Goal: Transaction & Acquisition: Purchase product/service

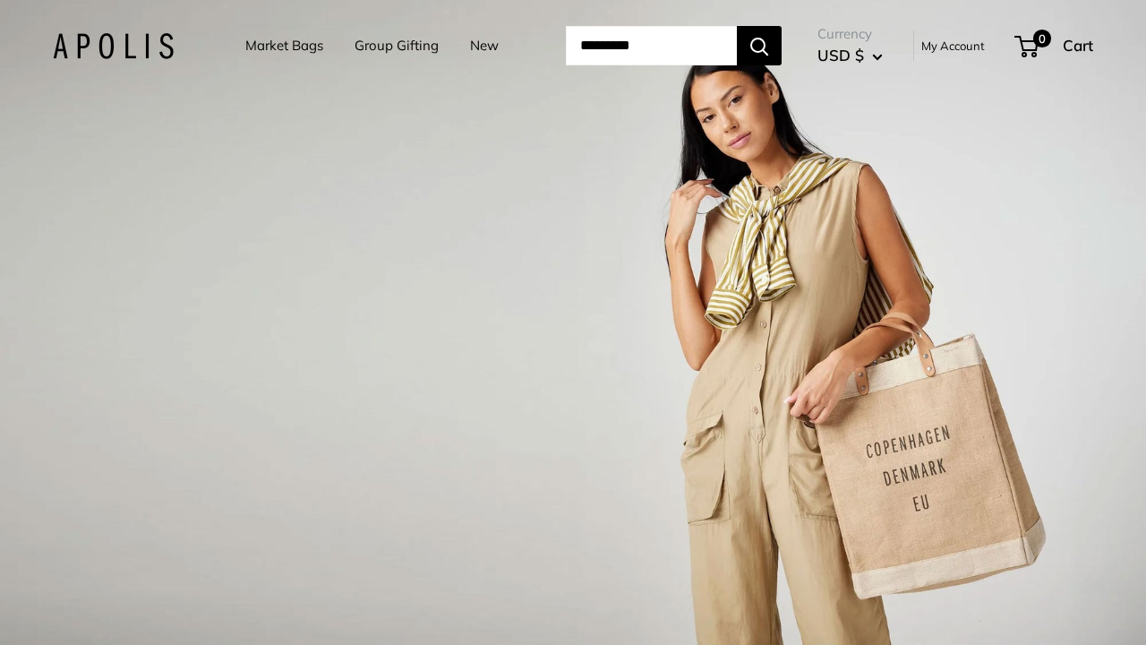
click at [957, 56] on link "My Account" at bounding box center [954, 45] width 64 height 21
click at [977, 56] on link "My Account" at bounding box center [954, 45] width 64 height 21
click at [961, 56] on link "My Account" at bounding box center [954, 45] width 64 height 21
click at [280, 46] on link "Market Bags" at bounding box center [284, 45] width 78 height 25
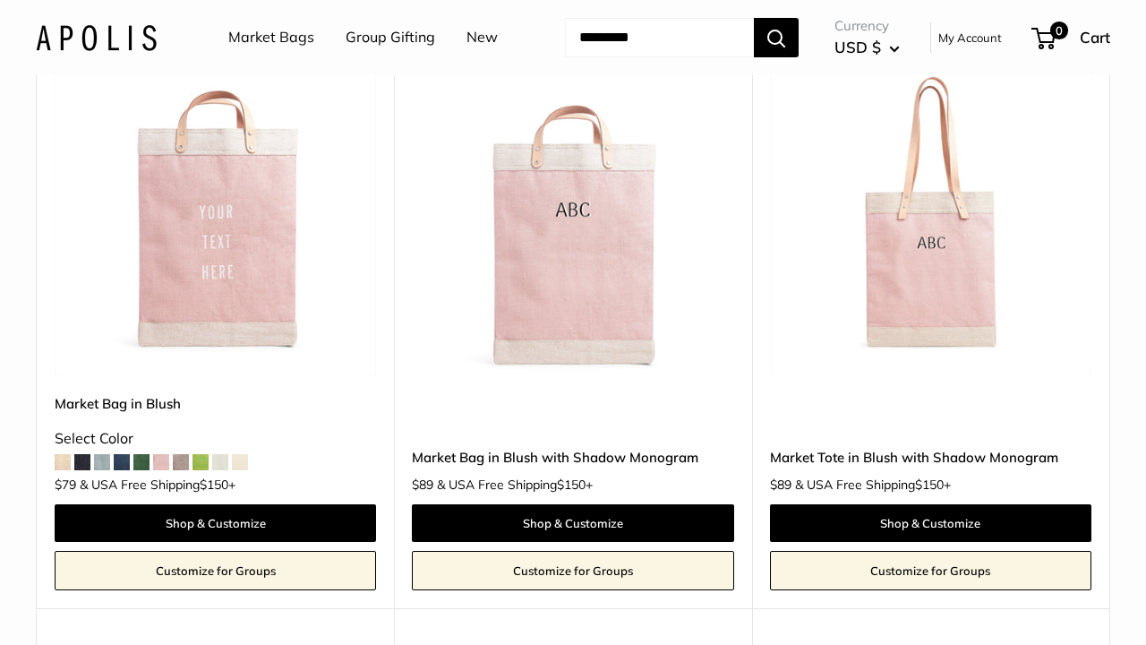
scroll to position [3850, 0]
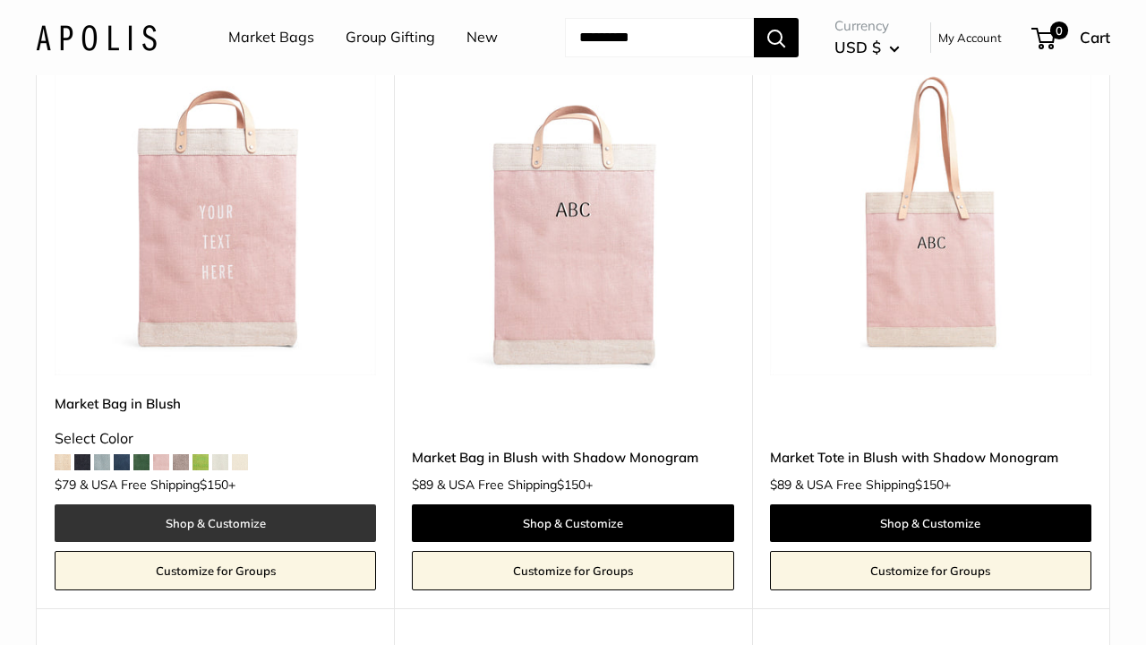
click at [227, 536] on link "Shop & Customize" at bounding box center [216, 523] width 322 height 38
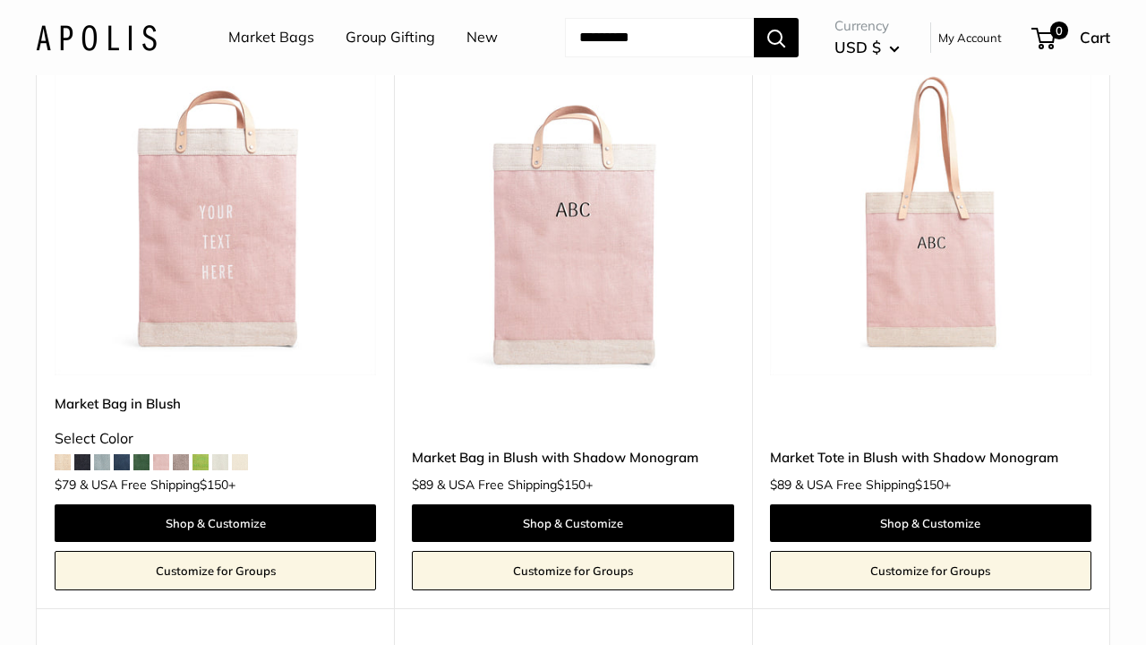
click at [275, 41] on link "Market Bags" at bounding box center [271, 37] width 86 height 27
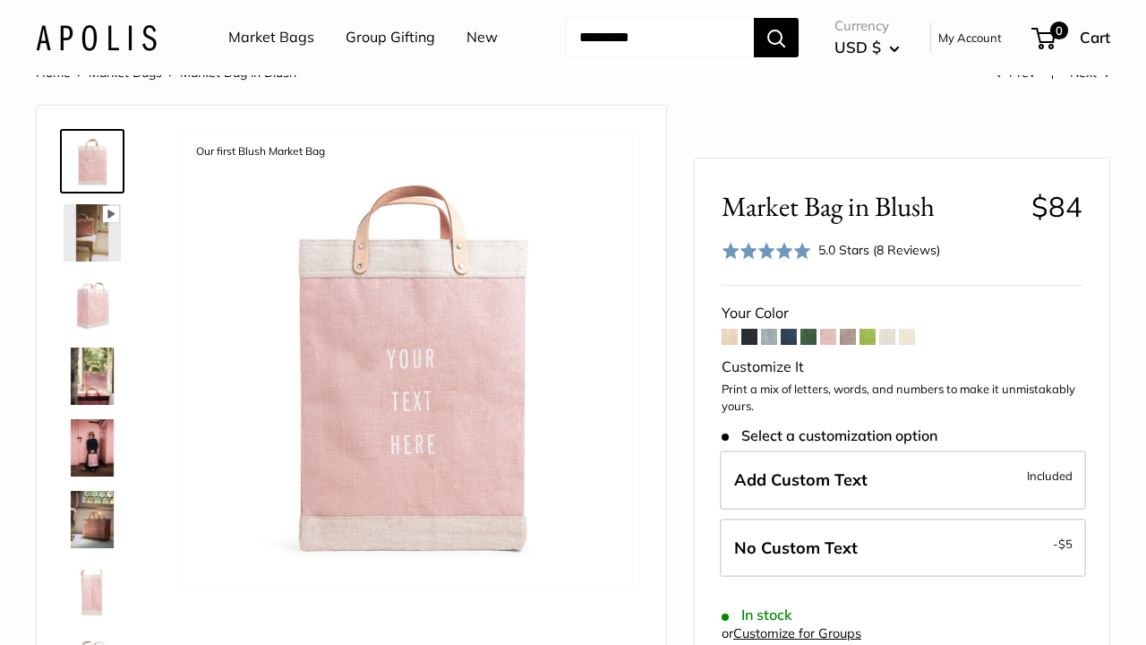
scroll to position [52, 0]
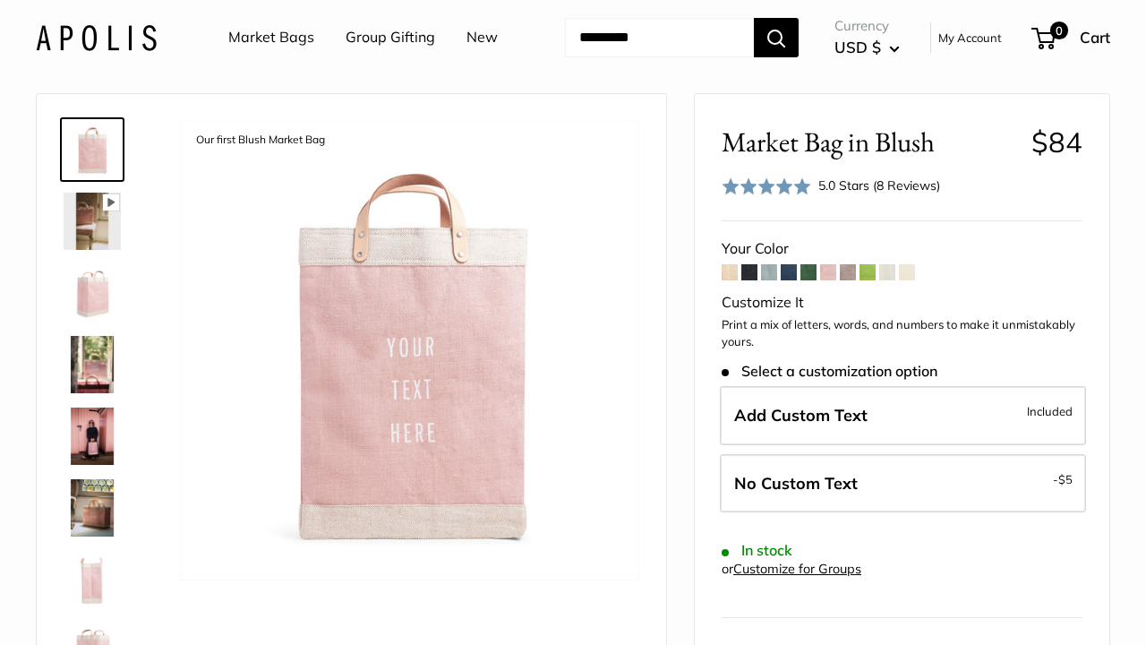
click at [871, 280] on span at bounding box center [868, 272] width 16 height 16
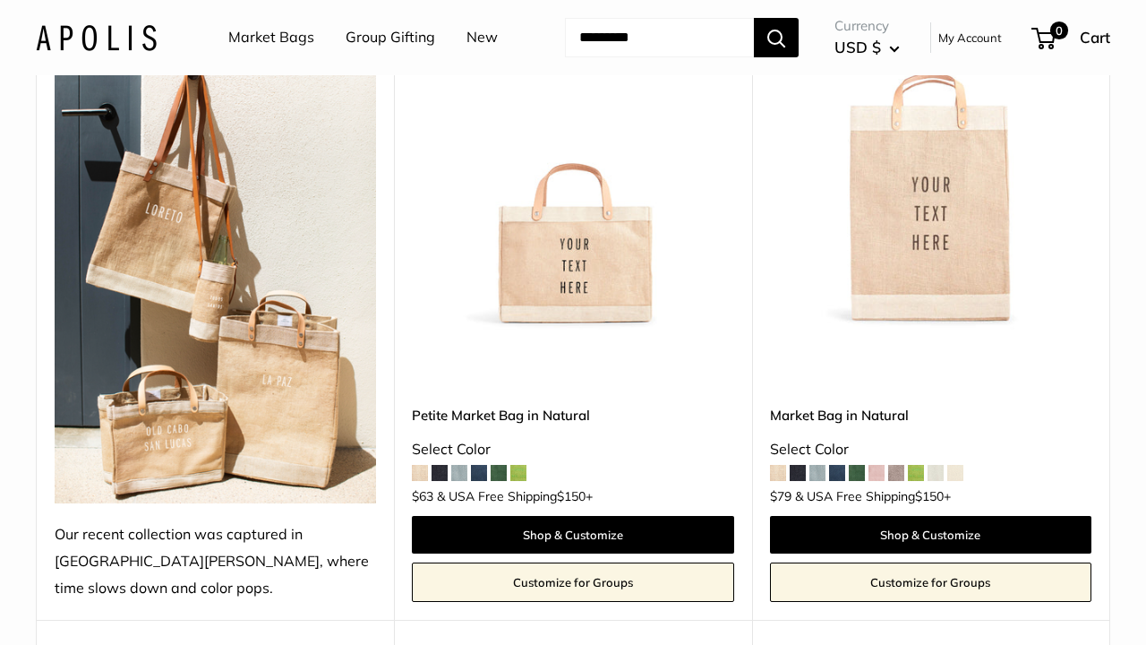
scroll to position [950, 0]
